Goal: Task Accomplishment & Management: Use online tool/utility

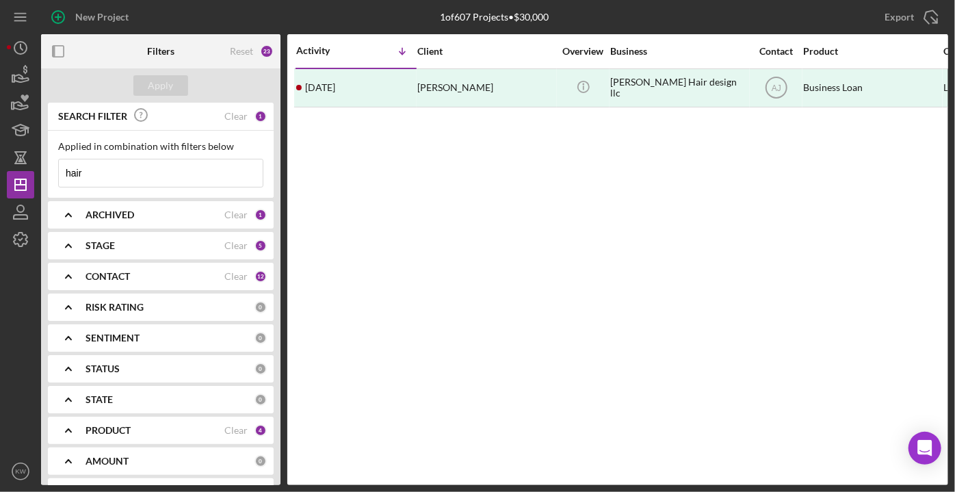
drag, startPoint x: 134, startPoint y: 170, endPoint x: 62, endPoint y: 183, distance: 73.0
click at [62, 183] on input "hair" at bounding box center [161, 172] width 204 height 27
click at [18, 81] on icon "button" at bounding box center [21, 79] width 14 height 8
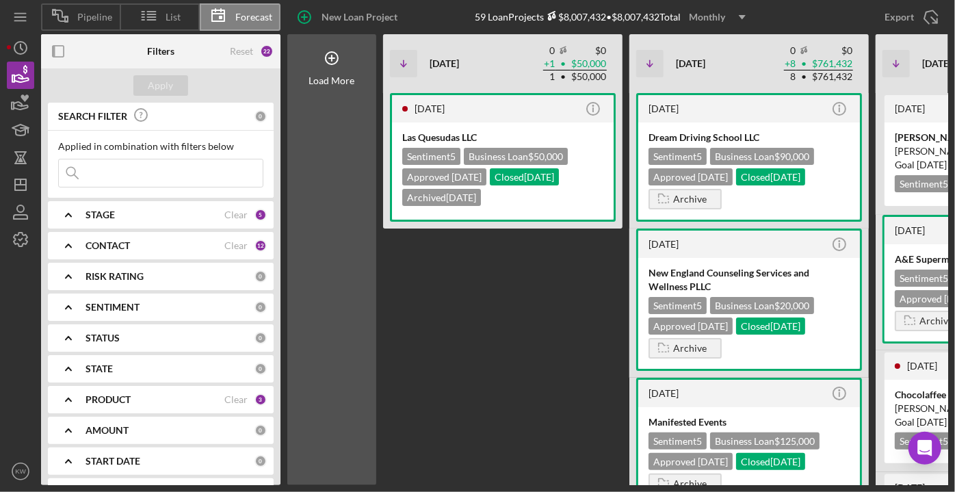
click at [110, 253] on div "CONTACT Clear 12" at bounding box center [175, 245] width 181 height 27
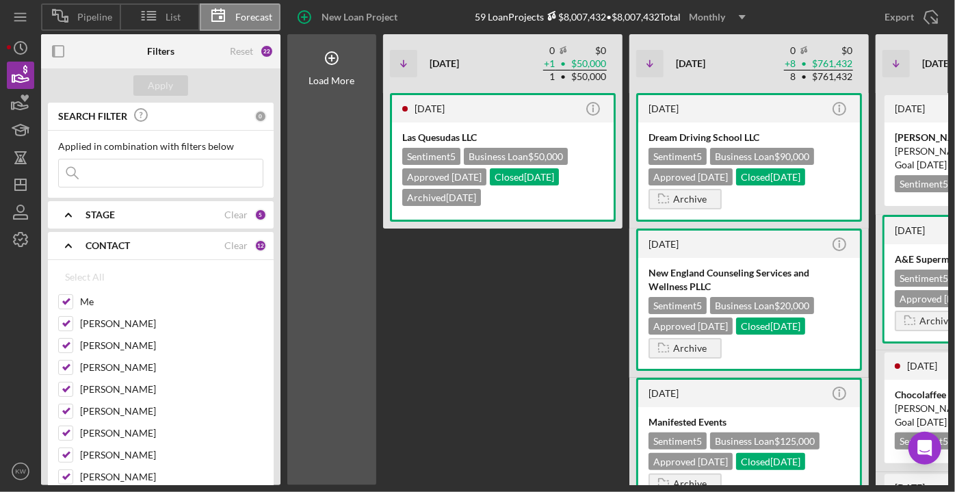
click at [241, 250] on div "CONTACT Clear 12" at bounding box center [175, 245] width 181 height 12
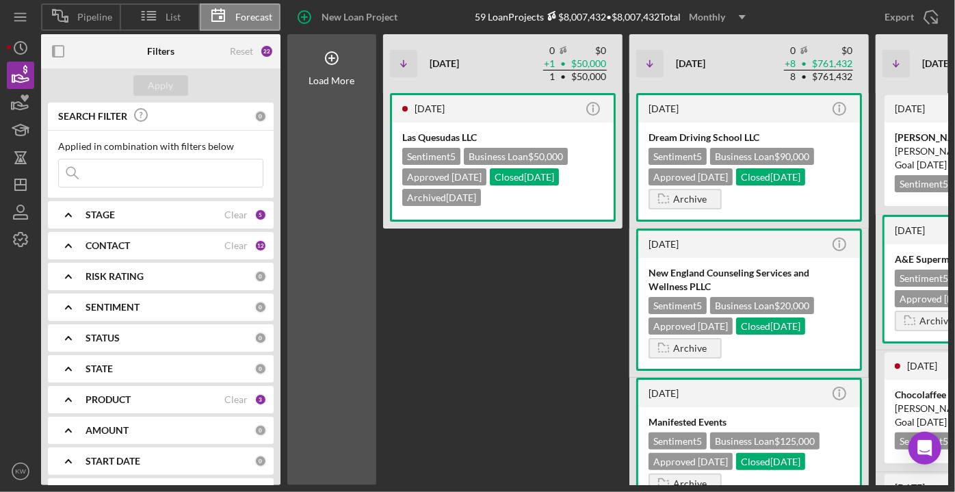
click at [96, 241] on b "CONTACT" at bounding box center [107, 245] width 44 height 11
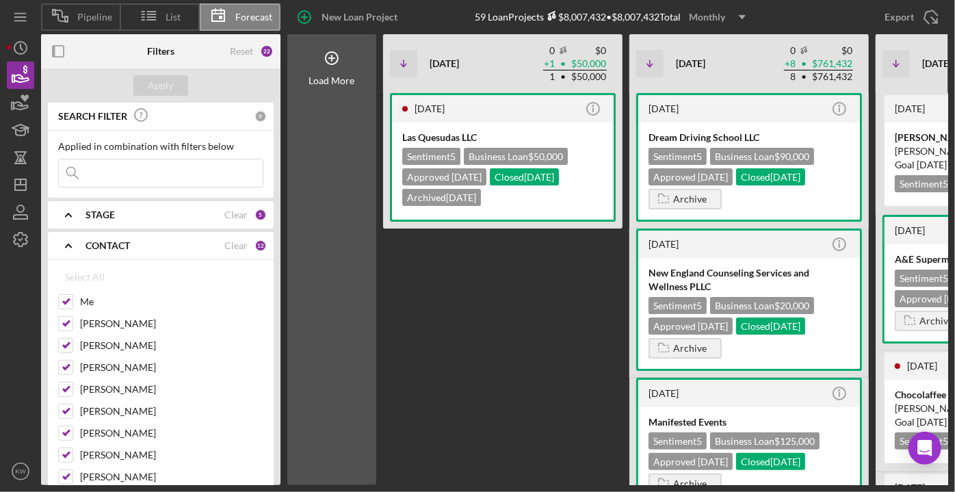
click at [254, 243] on div "12" at bounding box center [260, 245] width 12 height 12
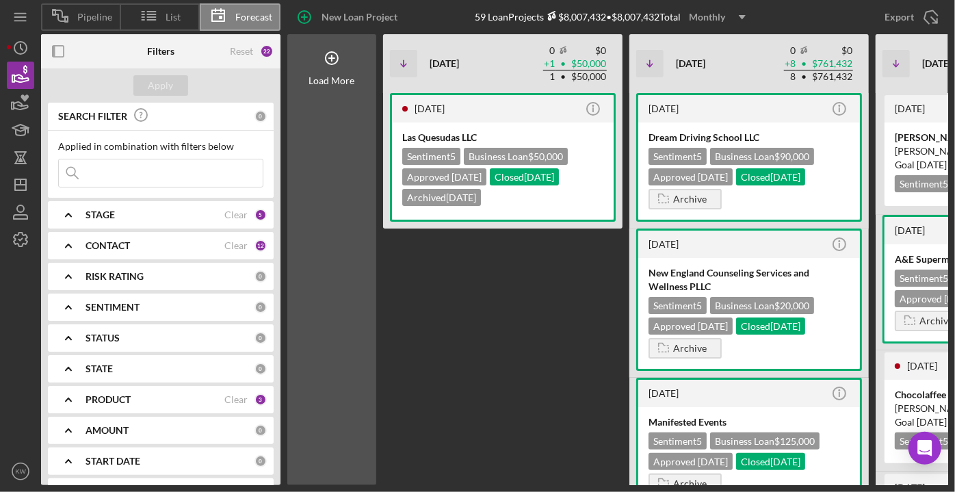
click at [135, 242] on div "CONTACT" at bounding box center [154, 245] width 139 height 11
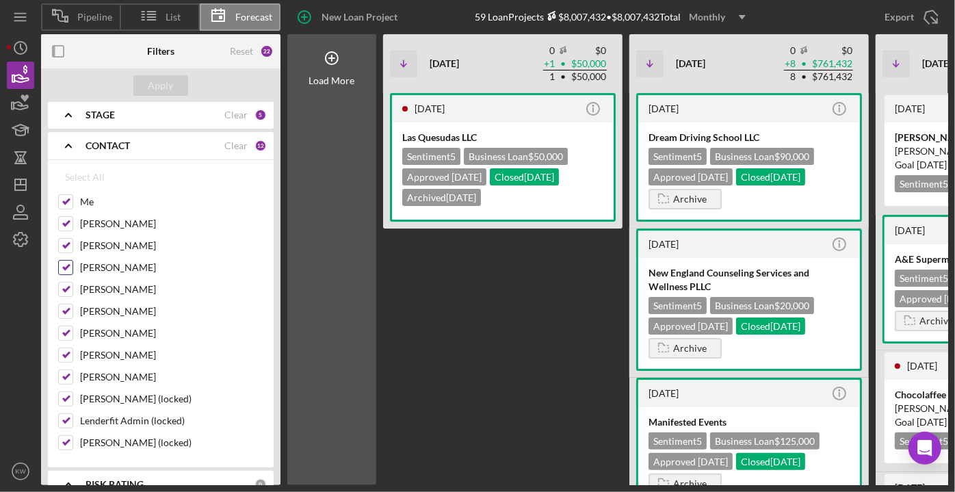
scroll to position [146, 0]
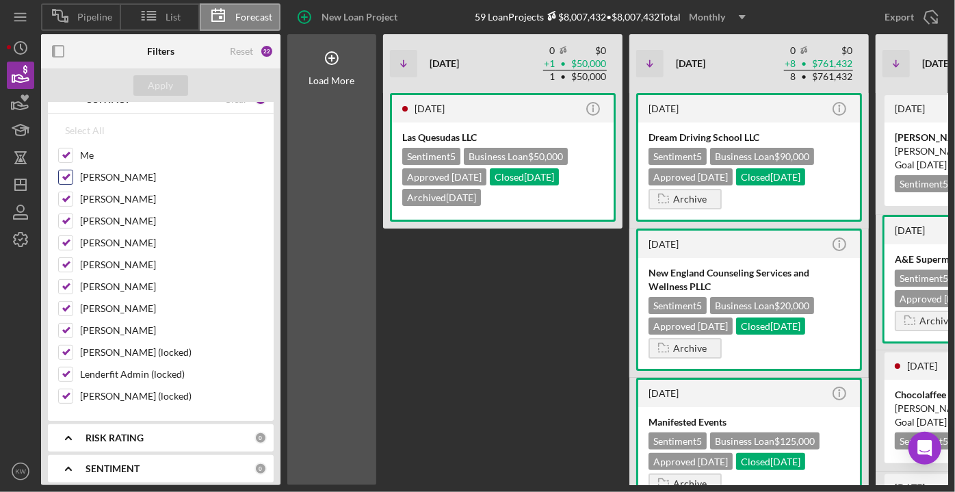
click at [66, 180] on input "[PERSON_NAME]" at bounding box center [66, 177] width 14 height 14
checkbox input "false"
click at [68, 200] on input "[PERSON_NAME]" at bounding box center [66, 199] width 14 height 14
checkbox input "false"
click at [69, 215] on input "[PERSON_NAME]" at bounding box center [66, 221] width 14 height 14
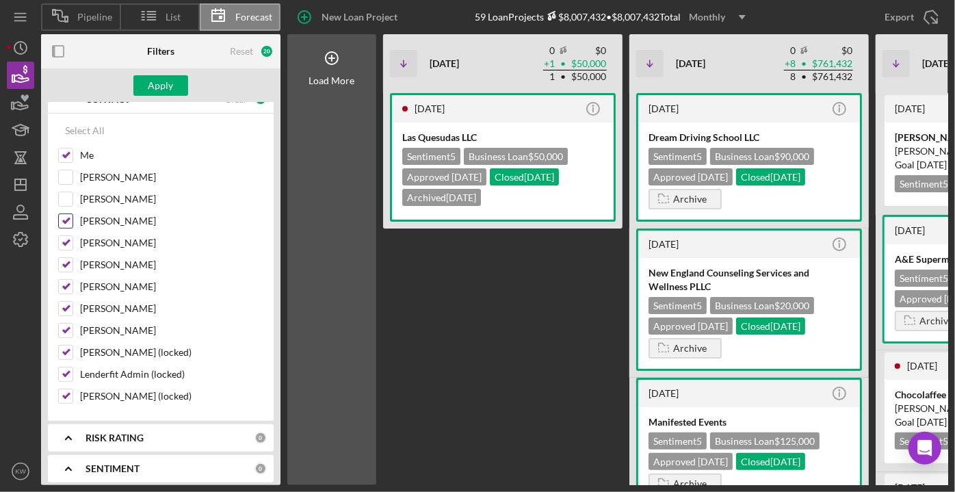
checkbox input "false"
click at [65, 239] on input "[PERSON_NAME]" at bounding box center [66, 243] width 14 height 14
checkbox input "false"
click at [68, 266] on input "[PERSON_NAME]" at bounding box center [66, 265] width 14 height 14
checkbox input "false"
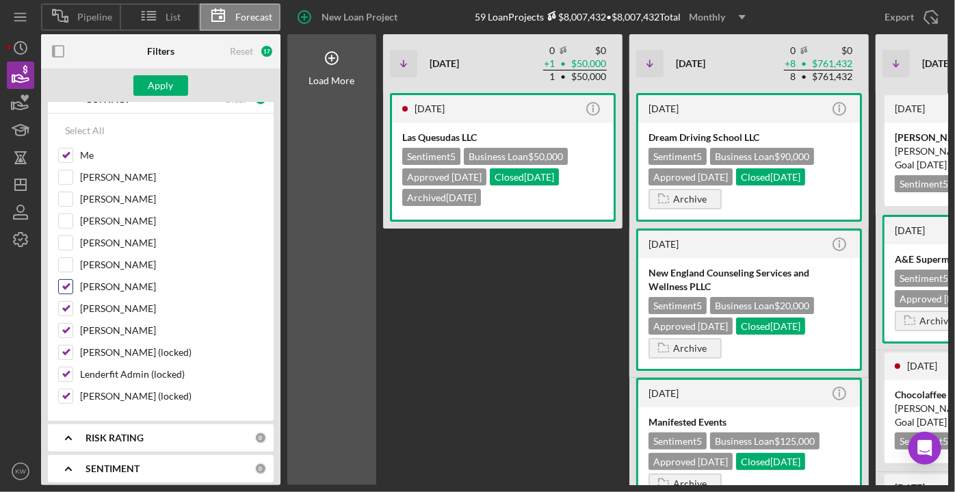
click at [67, 284] on input "[PERSON_NAME]" at bounding box center [66, 287] width 14 height 14
checkbox input "false"
click at [66, 302] on input "[PERSON_NAME]" at bounding box center [66, 309] width 14 height 14
checkbox input "false"
click at [69, 324] on input "[PERSON_NAME]" at bounding box center [66, 331] width 14 height 14
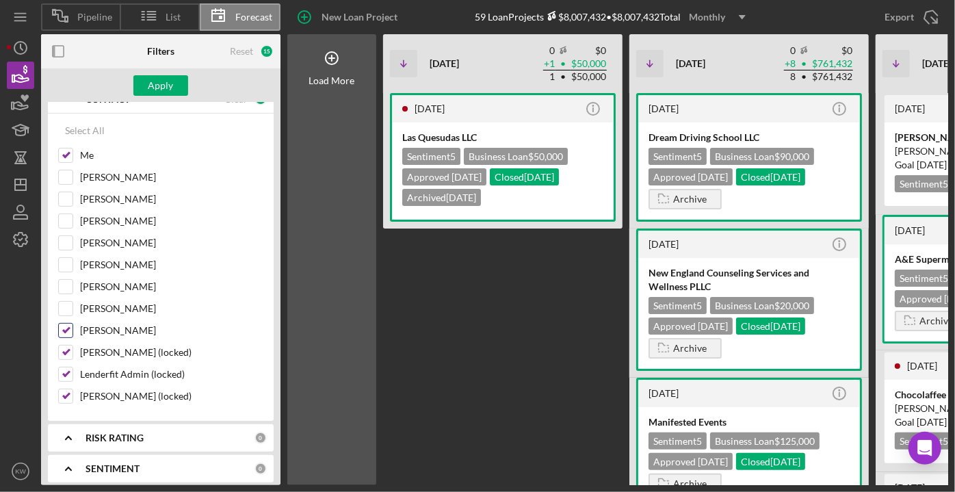
checkbox input "false"
click at [69, 347] on input "[PERSON_NAME] (locked)" at bounding box center [66, 352] width 14 height 14
checkbox input "false"
click at [68, 367] on input "Lenderfit Admin (locked)" at bounding box center [66, 374] width 14 height 14
checkbox input "false"
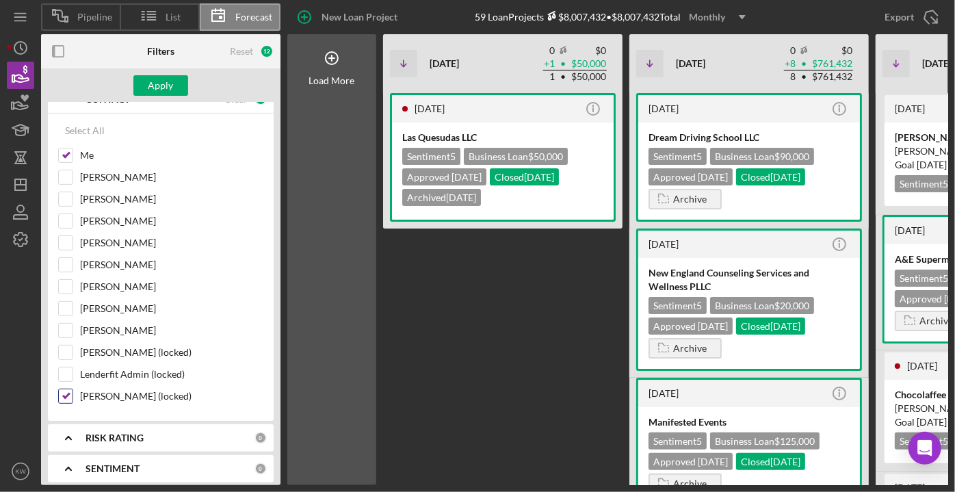
click at [71, 393] on input "[PERSON_NAME] (locked)" at bounding box center [66, 396] width 14 height 14
checkbox input "false"
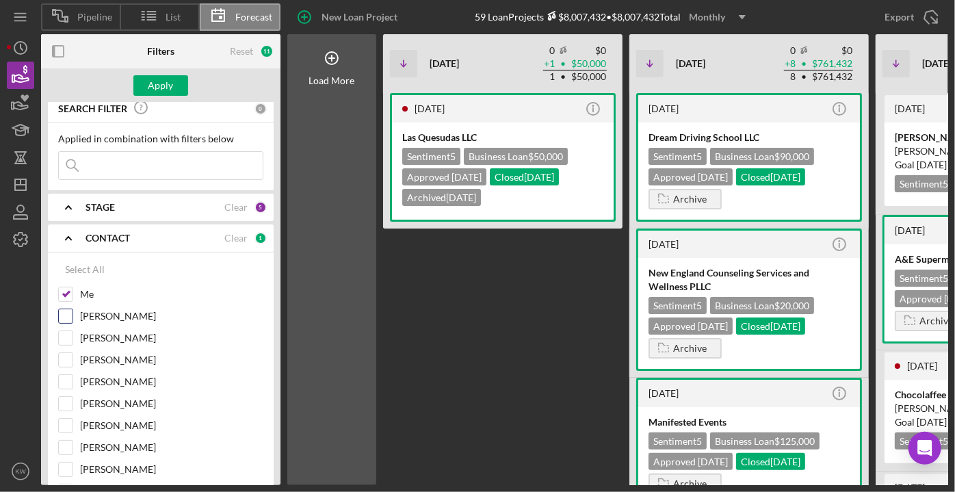
scroll to position [0, 0]
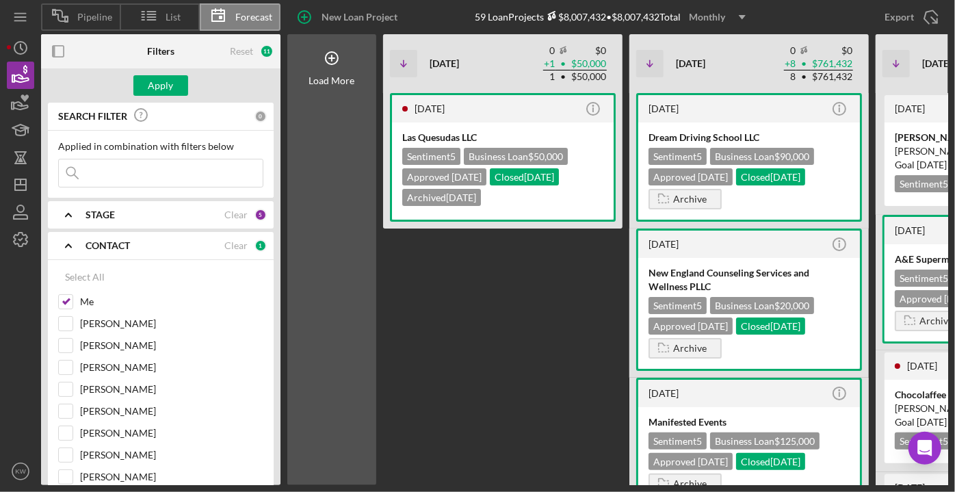
click at [71, 248] on icon "Icon/Expander" at bounding box center [68, 245] width 34 height 34
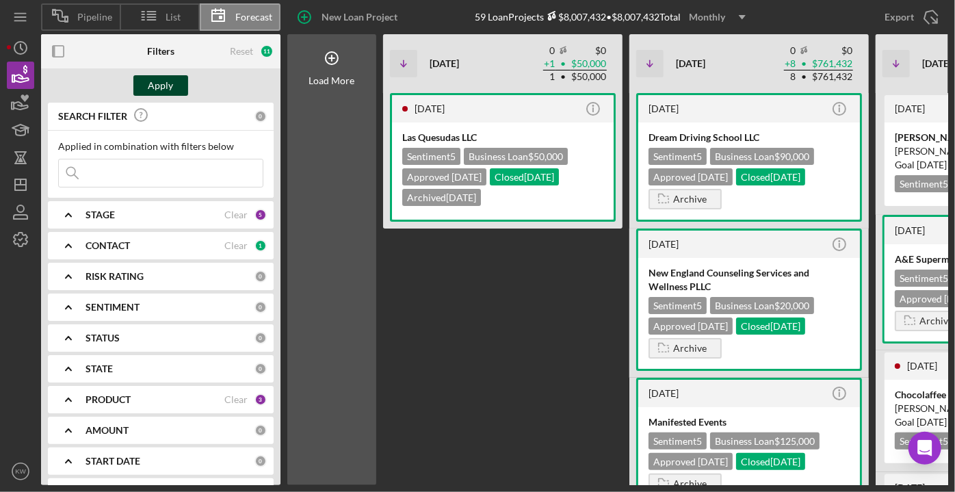
click at [149, 79] on div "Apply" at bounding box center [160, 85] width 25 height 21
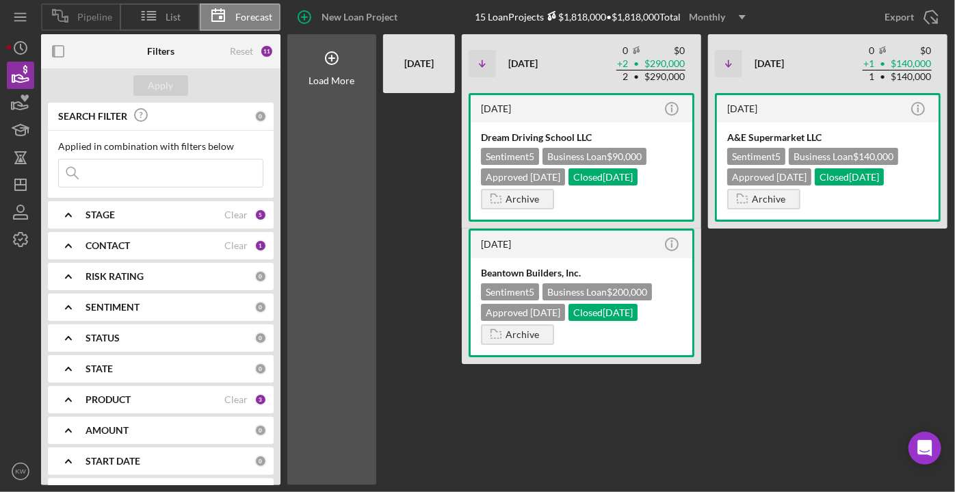
click at [86, 12] on span "Pipeline" at bounding box center [94, 17] width 35 height 11
